Goal: Task Accomplishment & Management: Use online tool/utility

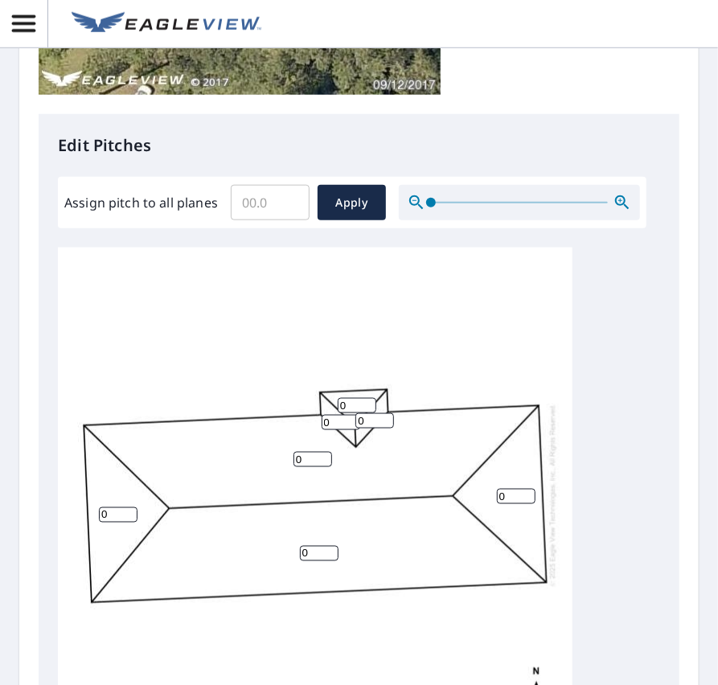
scroll to position [16, 0]
click at [310, 452] on input "0" at bounding box center [312, 459] width 39 height 15
click at [327, 452] on input "1" at bounding box center [312, 459] width 39 height 15
click at [327, 452] on input "2" at bounding box center [312, 459] width 39 height 15
type input "3"
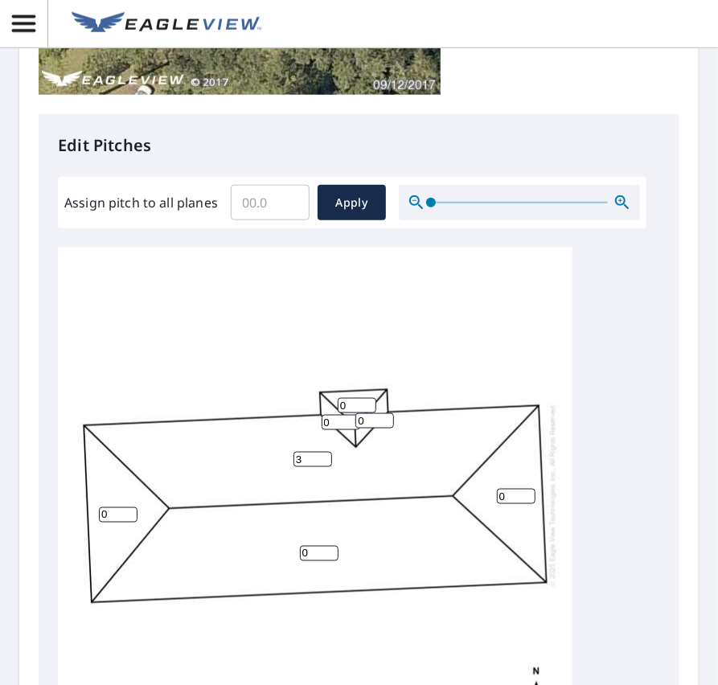
click at [327, 452] on input "3" at bounding box center [312, 459] width 39 height 15
click at [386, 413] on input "1" at bounding box center [374, 420] width 39 height 15
click at [386, 413] on input "2" at bounding box center [374, 420] width 39 height 15
type input "3"
click at [386, 413] on input "3" at bounding box center [374, 420] width 39 height 15
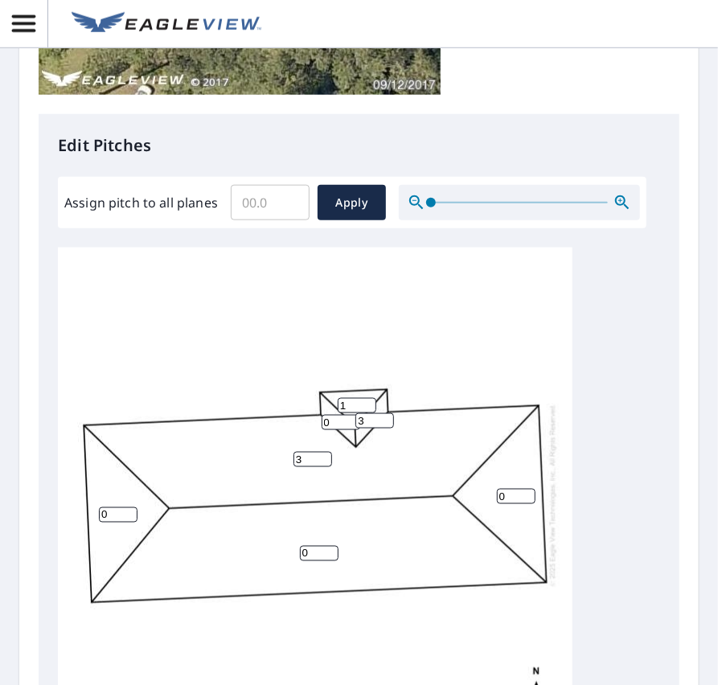
click at [368, 398] on input "1" at bounding box center [356, 405] width 39 height 15
click at [368, 398] on input "2" at bounding box center [356, 405] width 39 height 15
type input "3"
click at [368, 398] on input "3" at bounding box center [356, 405] width 39 height 15
click at [354, 415] on input "1" at bounding box center [340, 422] width 39 height 15
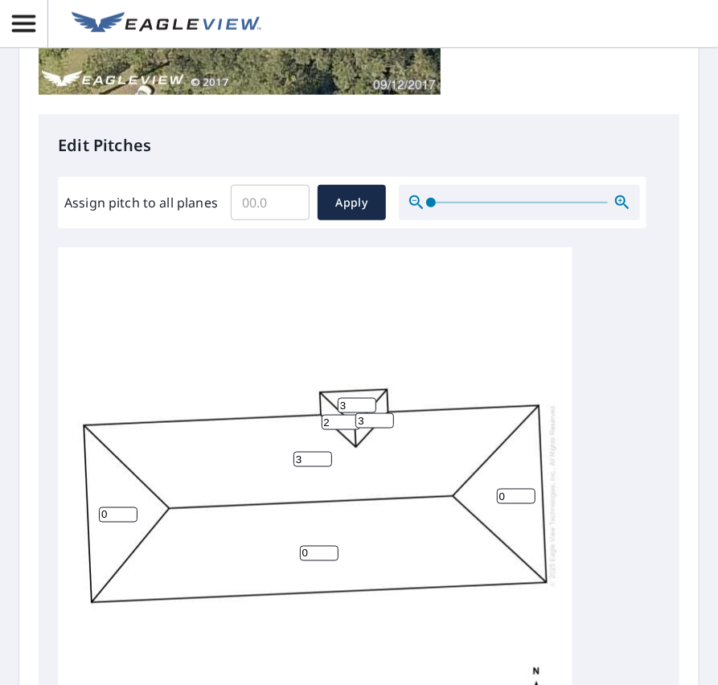
click at [354, 415] on input "2" at bounding box center [340, 422] width 39 height 15
type input "3"
click at [354, 415] on input "3" at bounding box center [340, 422] width 39 height 15
click at [264, 207] on input "Assign pitch to all planes" at bounding box center [270, 202] width 79 height 45
click at [292, 197] on input "0.1" at bounding box center [270, 202] width 79 height 45
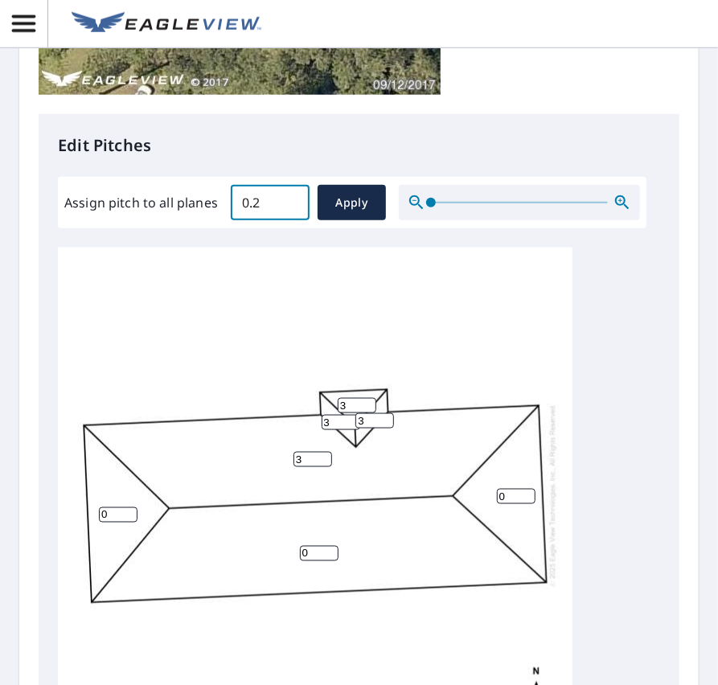
click at [292, 197] on input "0.2" at bounding box center [270, 202] width 79 height 45
click at [292, 197] on input "0.3" at bounding box center [270, 202] width 79 height 45
click at [292, 197] on input "0.5" at bounding box center [270, 202] width 79 height 45
click at [292, 197] on input "0.6" at bounding box center [270, 202] width 79 height 45
click at [292, 197] on input "1.5" at bounding box center [270, 202] width 79 height 45
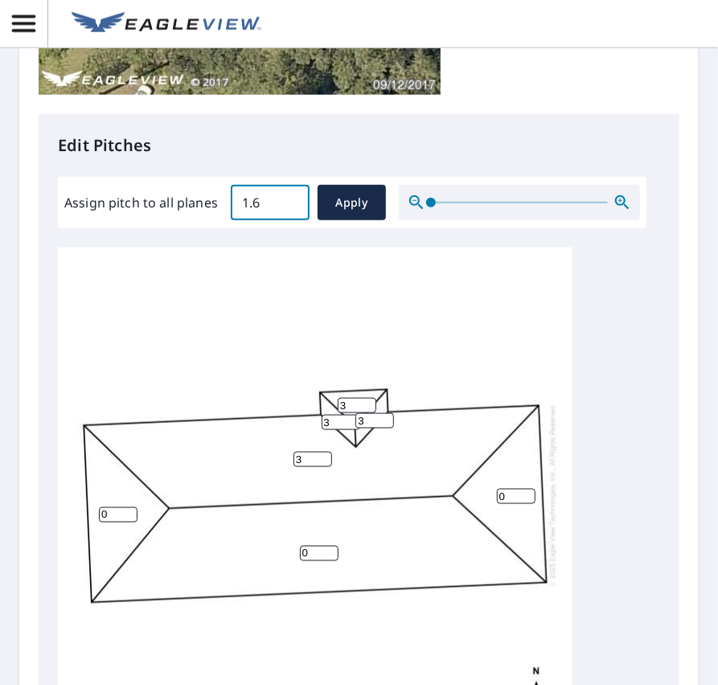
click at [292, 197] on input "1.6" at bounding box center [270, 202] width 79 height 45
click at [292, 197] on input "1.7" at bounding box center [270, 202] width 79 height 45
click at [292, 197] on input "1.8" at bounding box center [270, 202] width 79 height 45
click at [292, 197] on input "1.9" at bounding box center [270, 202] width 79 height 45
click at [292, 197] on input "2" at bounding box center [270, 202] width 79 height 45
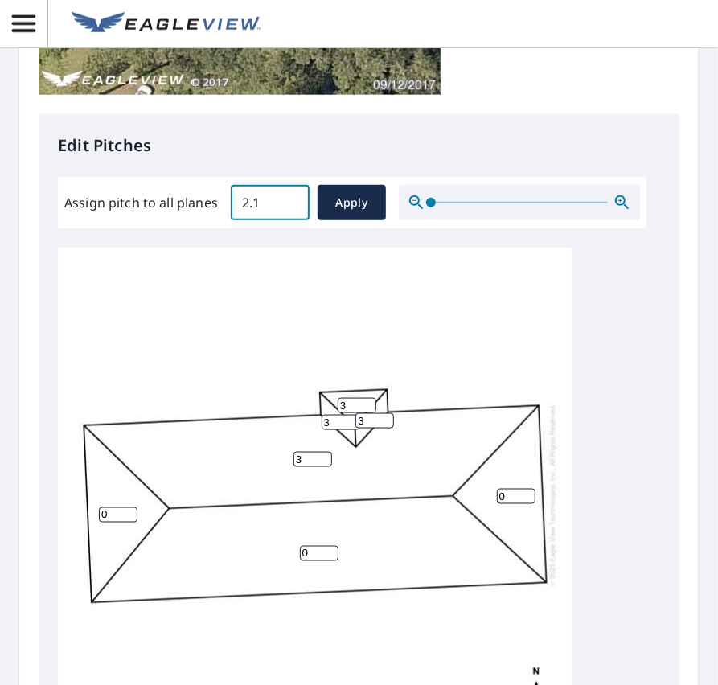
click at [292, 197] on input "2.1" at bounding box center [270, 202] width 79 height 45
click at [292, 197] on input "2.2" at bounding box center [270, 202] width 79 height 45
click at [292, 197] on input "2.3" at bounding box center [270, 202] width 79 height 45
click at [292, 197] on input "2.4" at bounding box center [270, 202] width 79 height 45
click at [292, 197] on input "2.5" at bounding box center [270, 202] width 79 height 45
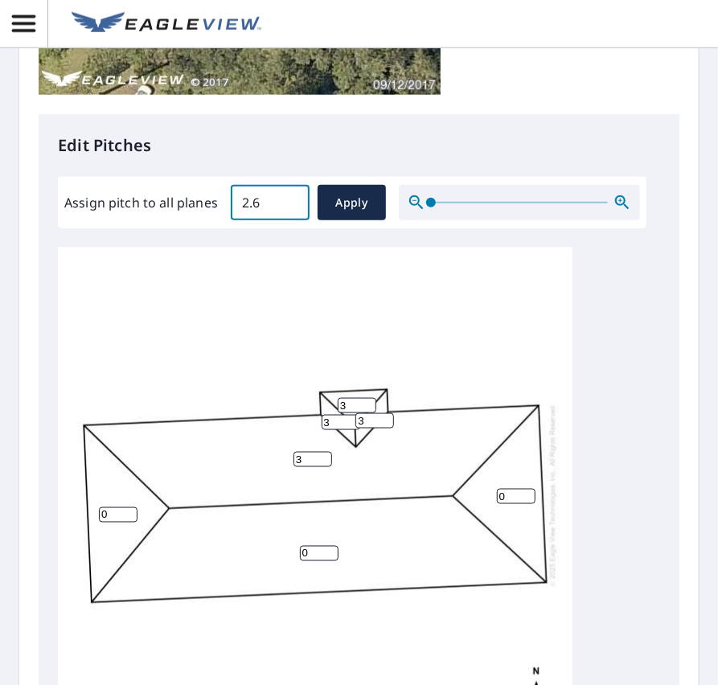
click at [292, 197] on input "2.6" at bounding box center [270, 202] width 79 height 45
click at [292, 197] on input "2.8" at bounding box center [270, 202] width 79 height 45
click at [292, 197] on input "2.9" at bounding box center [270, 202] width 79 height 45
type input "3"
click at [292, 197] on input "3" at bounding box center [270, 202] width 79 height 45
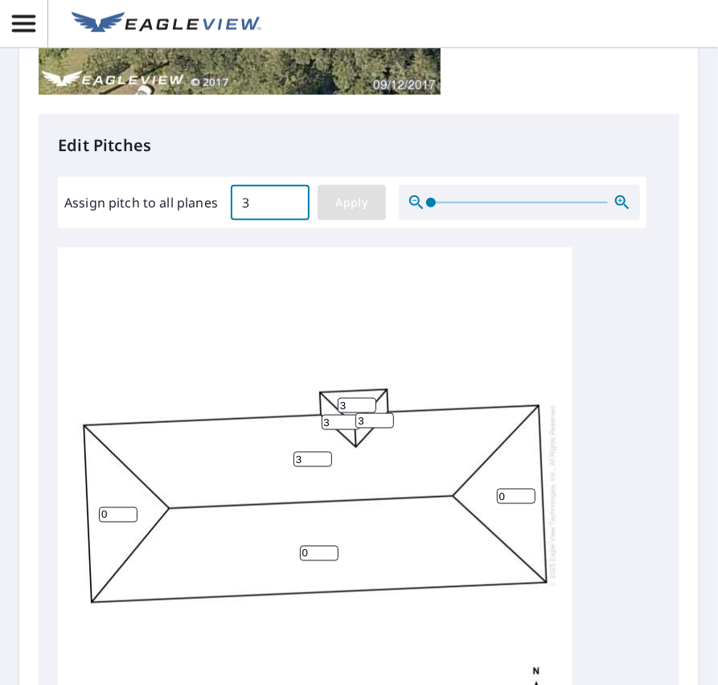
click at [336, 197] on span "Apply" at bounding box center [351, 203] width 43 height 20
type input "3"
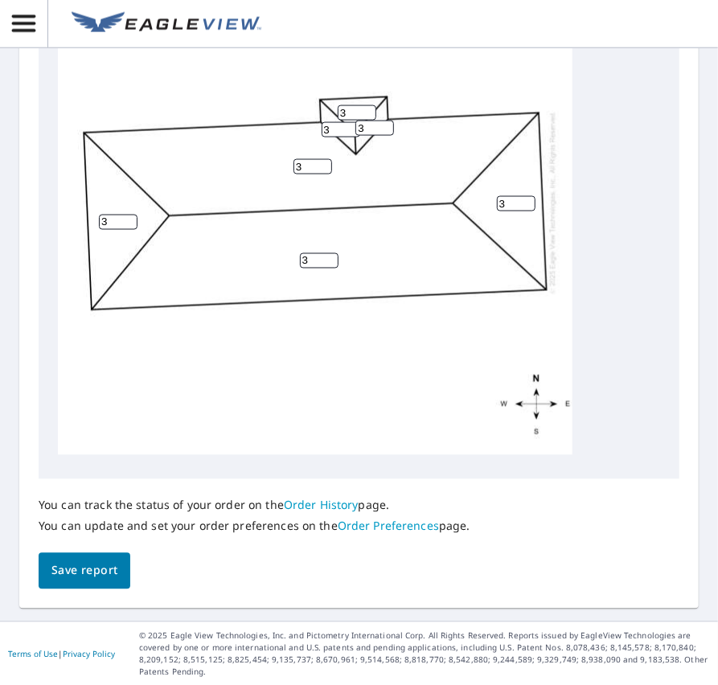
click at [79, 578] on span "Save report" at bounding box center [84, 571] width 66 height 20
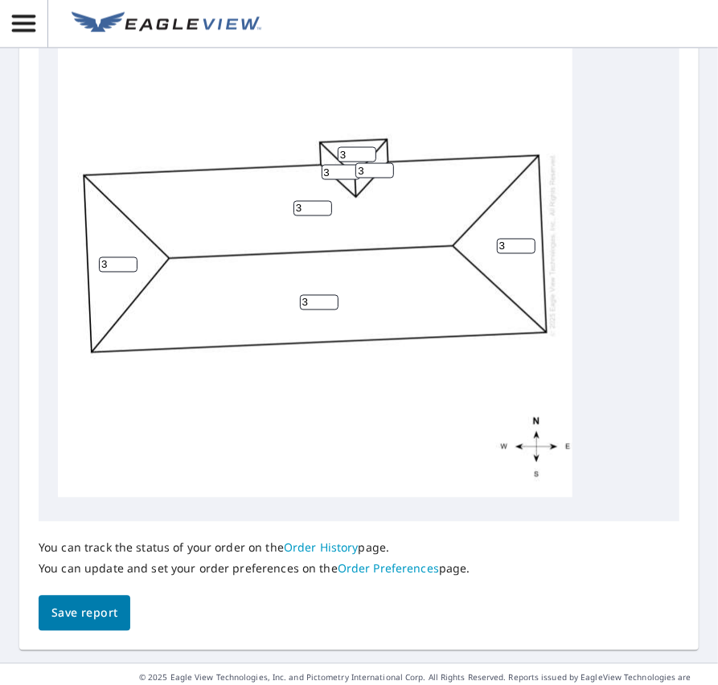
scroll to position [913, 0]
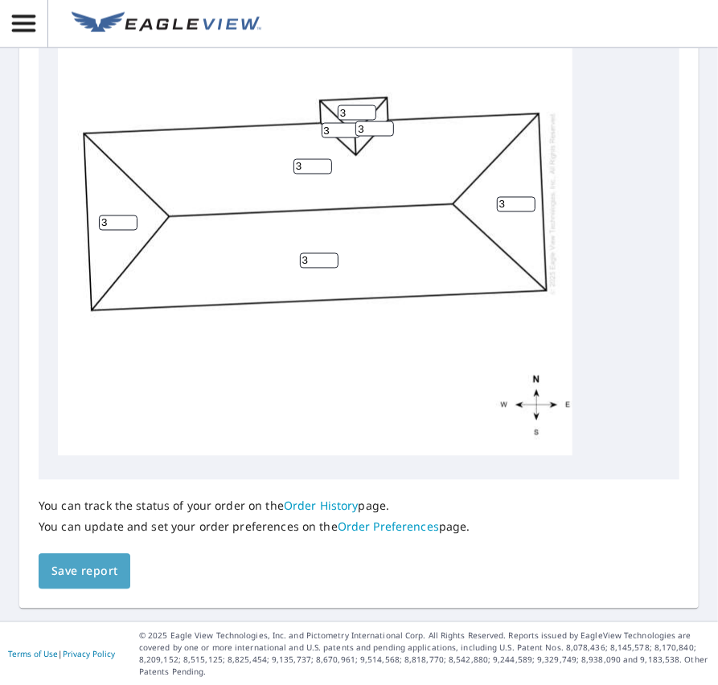
click at [85, 557] on button "Save report" at bounding box center [85, 572] width 92 height 36
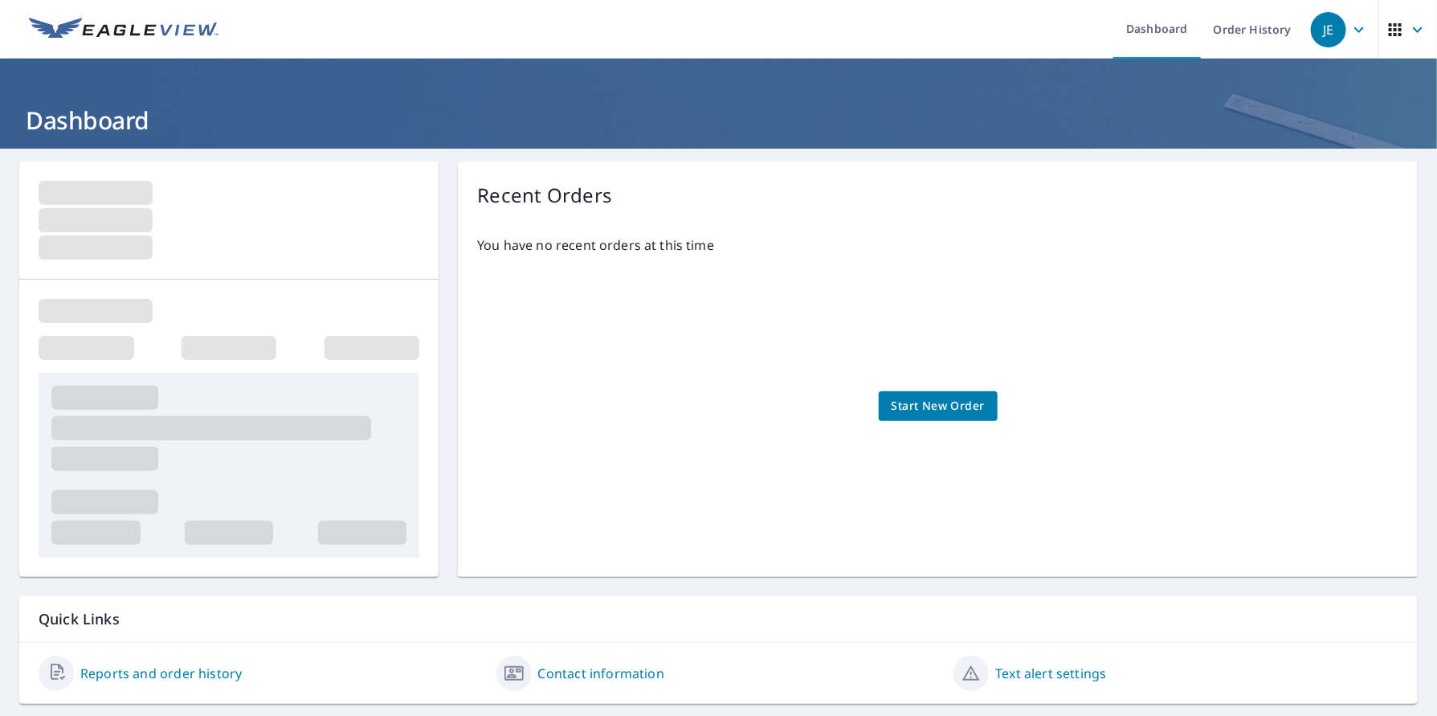
click at [1347, 26] on icon "button" at bounding box center [1359, 29] width 19 height 19
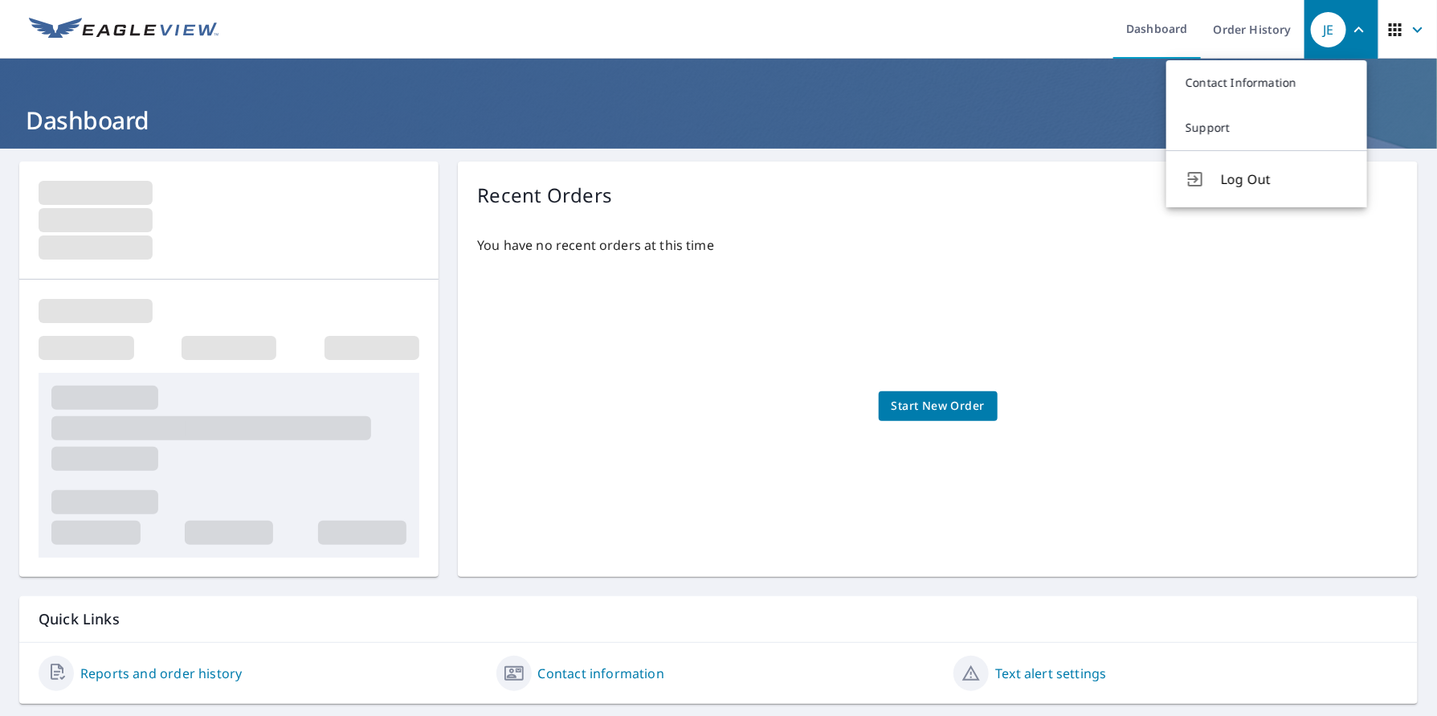
click at [1347, 26] on icon "button" at bounding box center [1359, 29] width 19 height 19
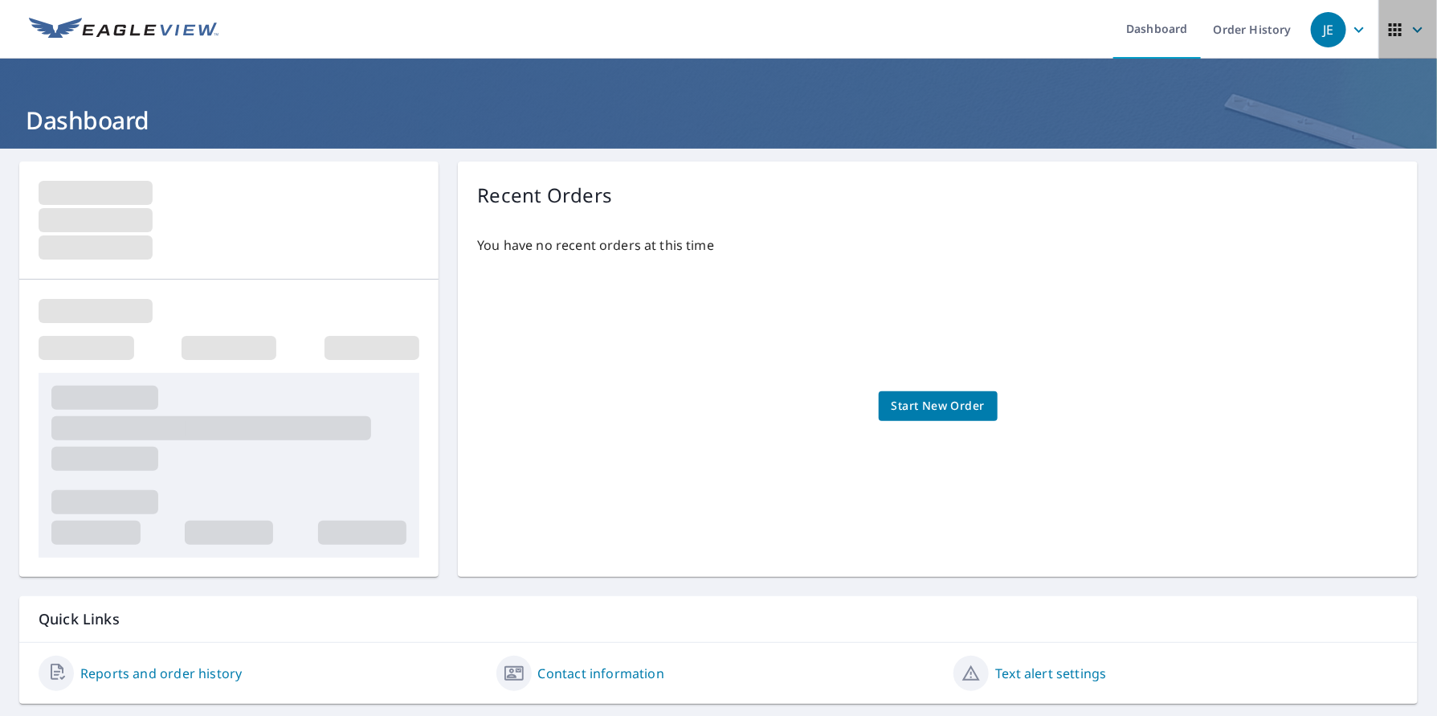
click at [1347, 39] on span "button" at bounding box center [1408, 29] width 45 height 39
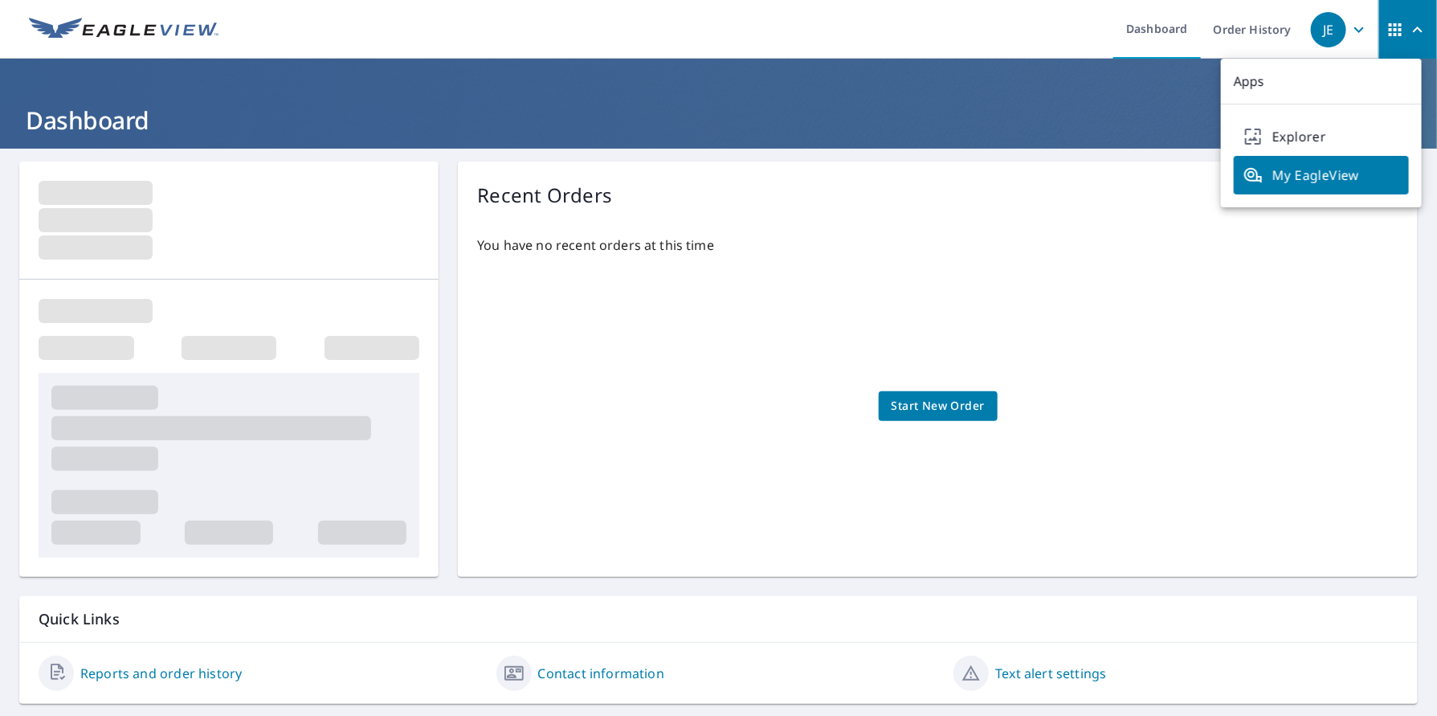
click at [1347, 39] on span "button" at bounding box center [1408, 29] width 45 height 39
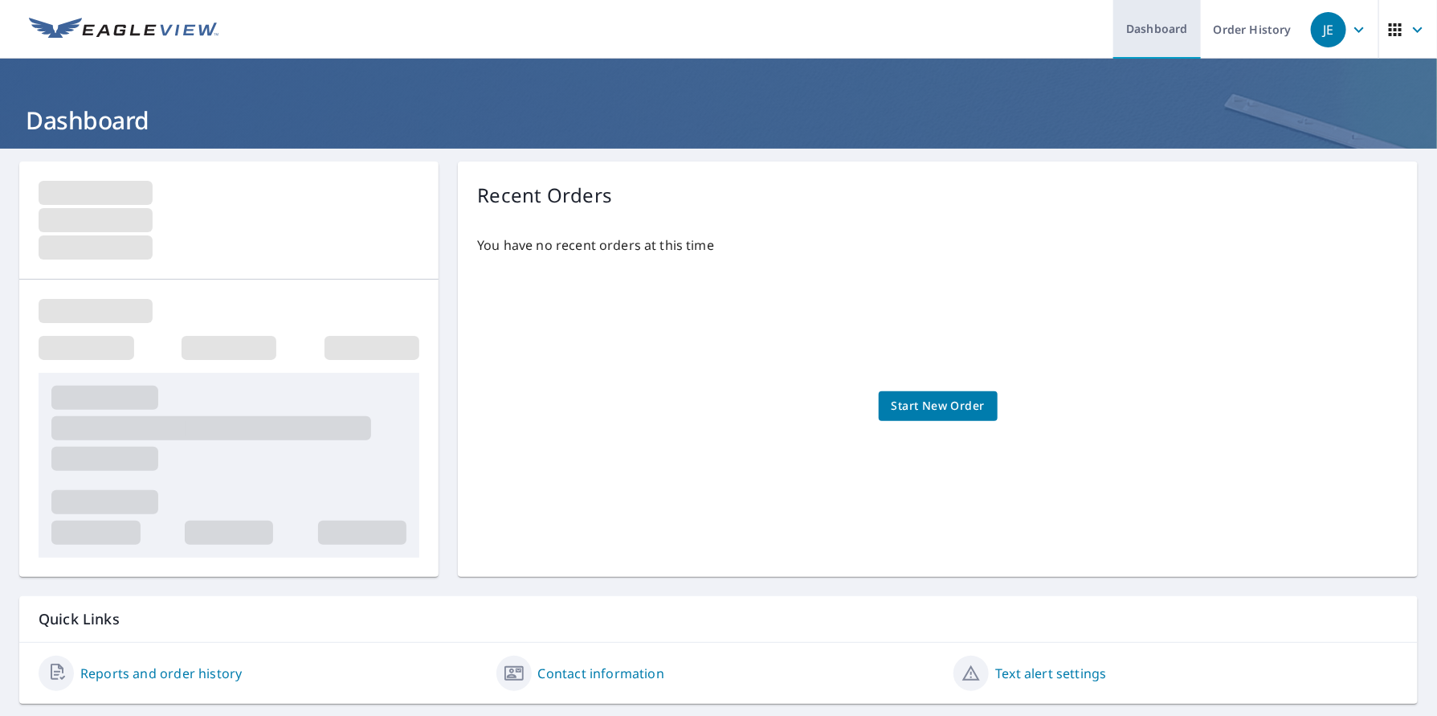
click at [1123, 31] on link "Dashboard" at bounding box center [1158, 29] width 88 height 59
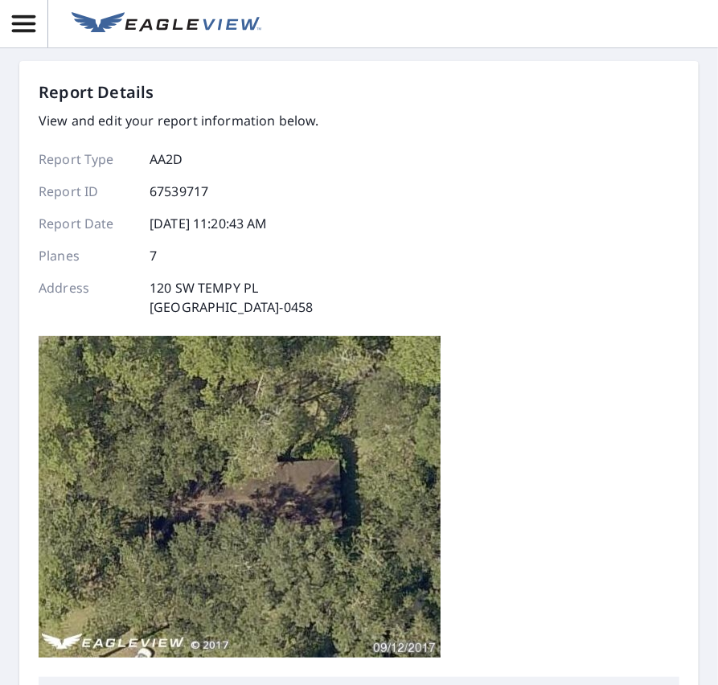
click at [26, 37] on icon "button" at bounding box center [24, 24] width 28 height 28
